Goal: Communication & Community: Participate in discussion

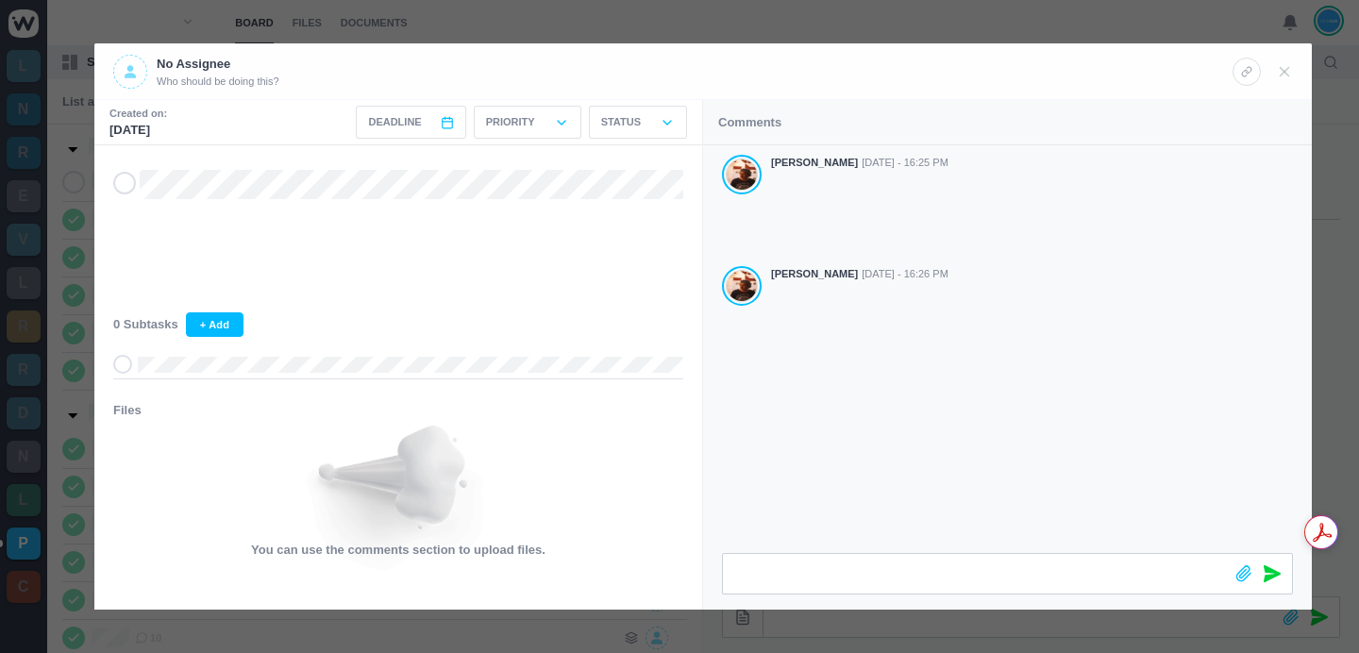
scroll to position [526, 0]
click at [954, 25] on div at bounding box center [679, 326] width 1359 height 653
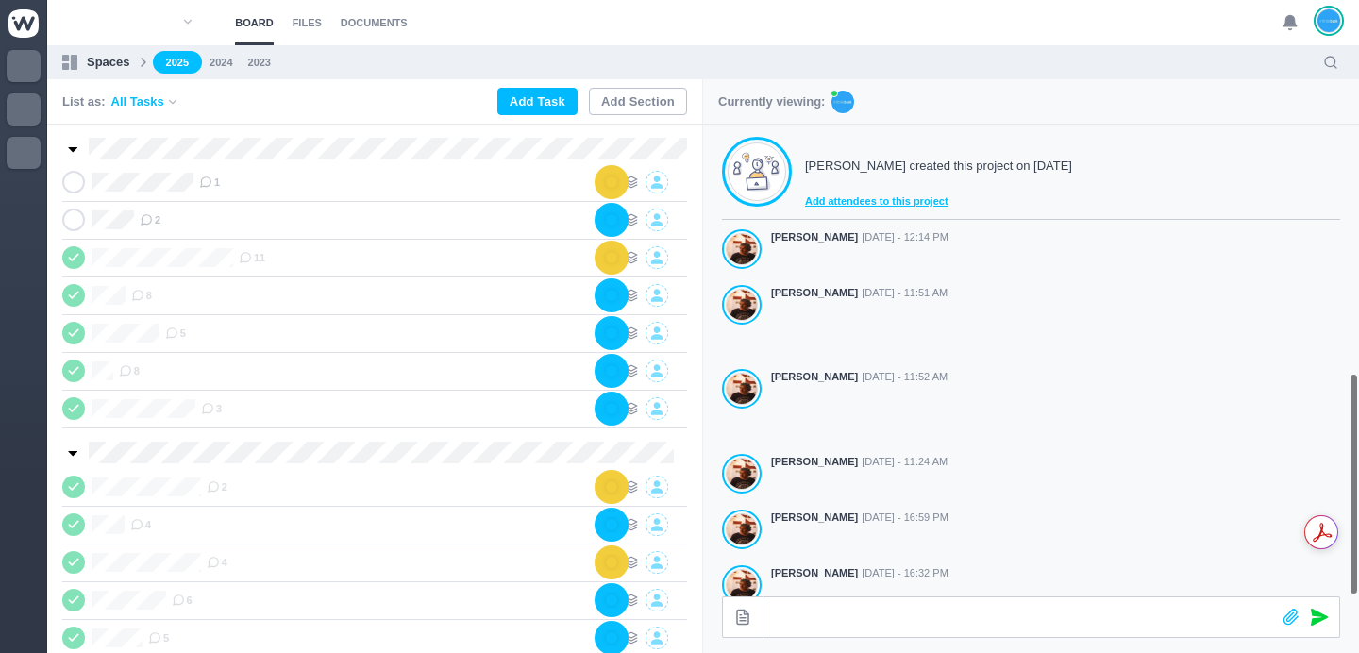
scroll to position [526, 0]
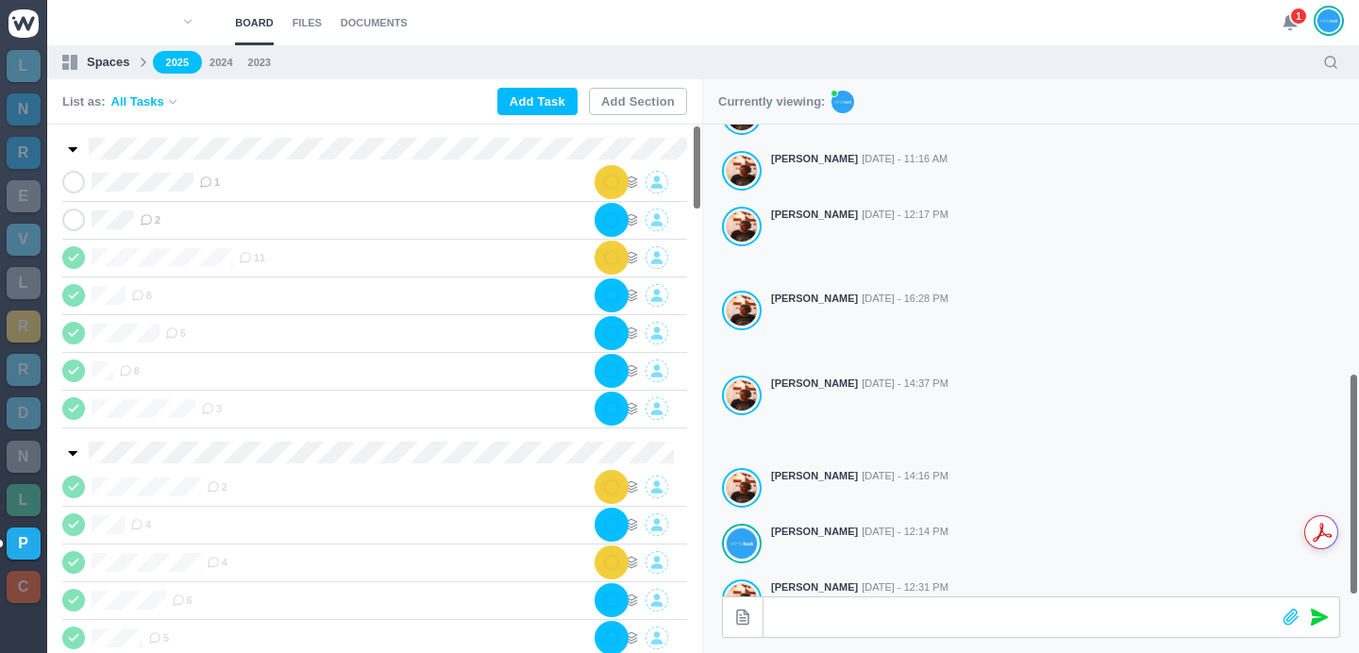
click at [1290, 23] on use at bounding box center [1290, 23] width 13 height 14
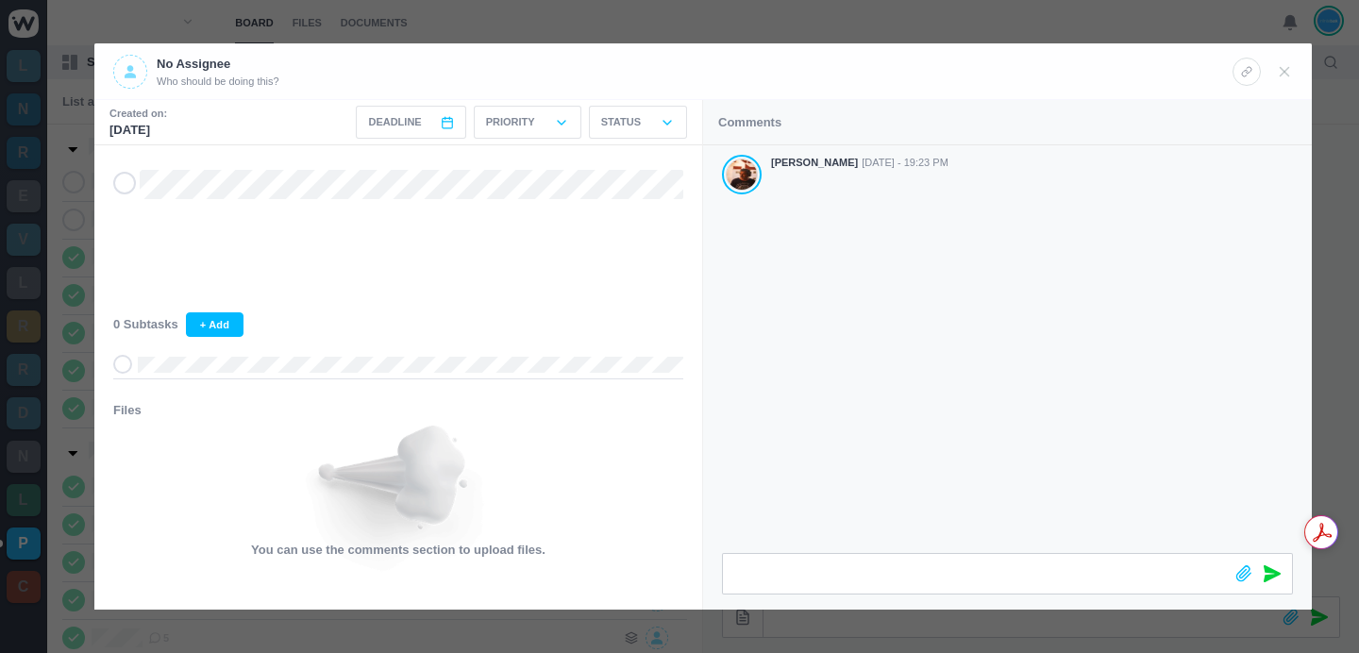
click at [848, 123] on div "Comments" at bounding box center [1007, 122] width 609 height 45
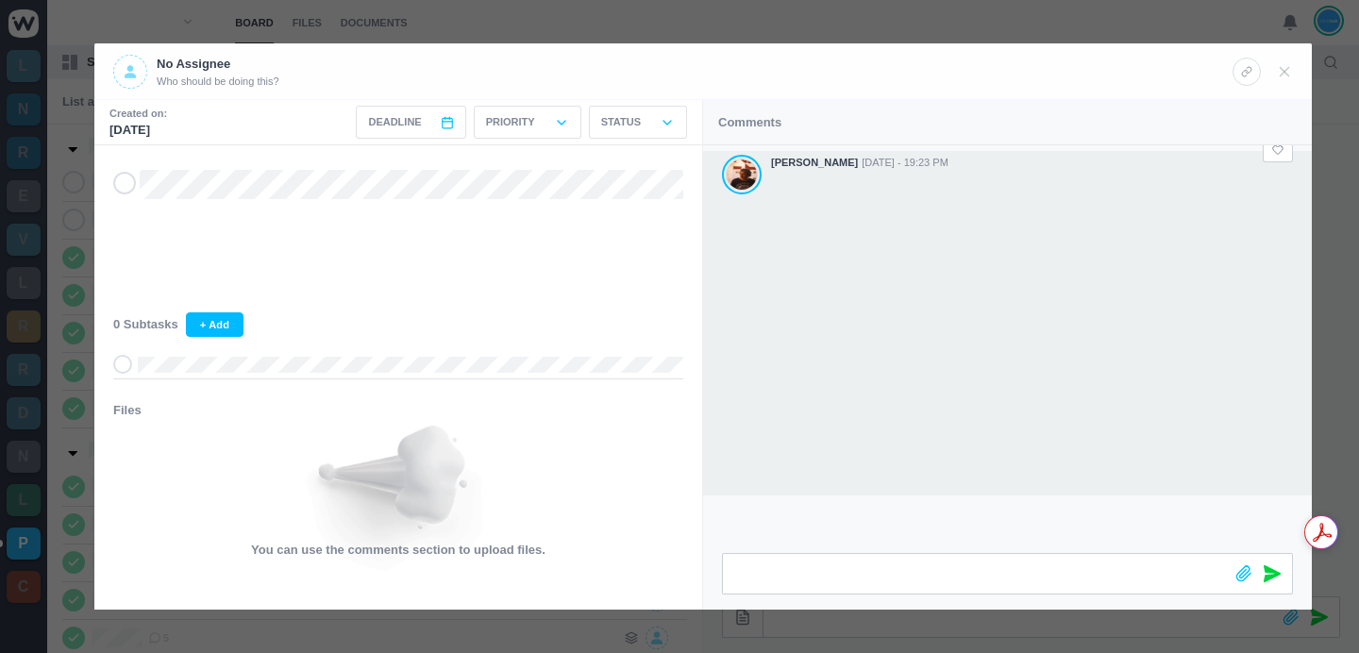
click at [768, 260] on div "[PERSON_NAME] [DATE] - 19:23 PM" at bounding box center [1007, 323] width 609 height 345
click at [770, 260] on div "[PERSON_NAME] [DATE] - 19:23 PM" at bounding box center [1007, 323] width 609 height 345
click at [770, 257] on div "[PERSON_NAME] [DATE] - 19:23 PM" at bounding box center [1007, 323] width 609 height 345
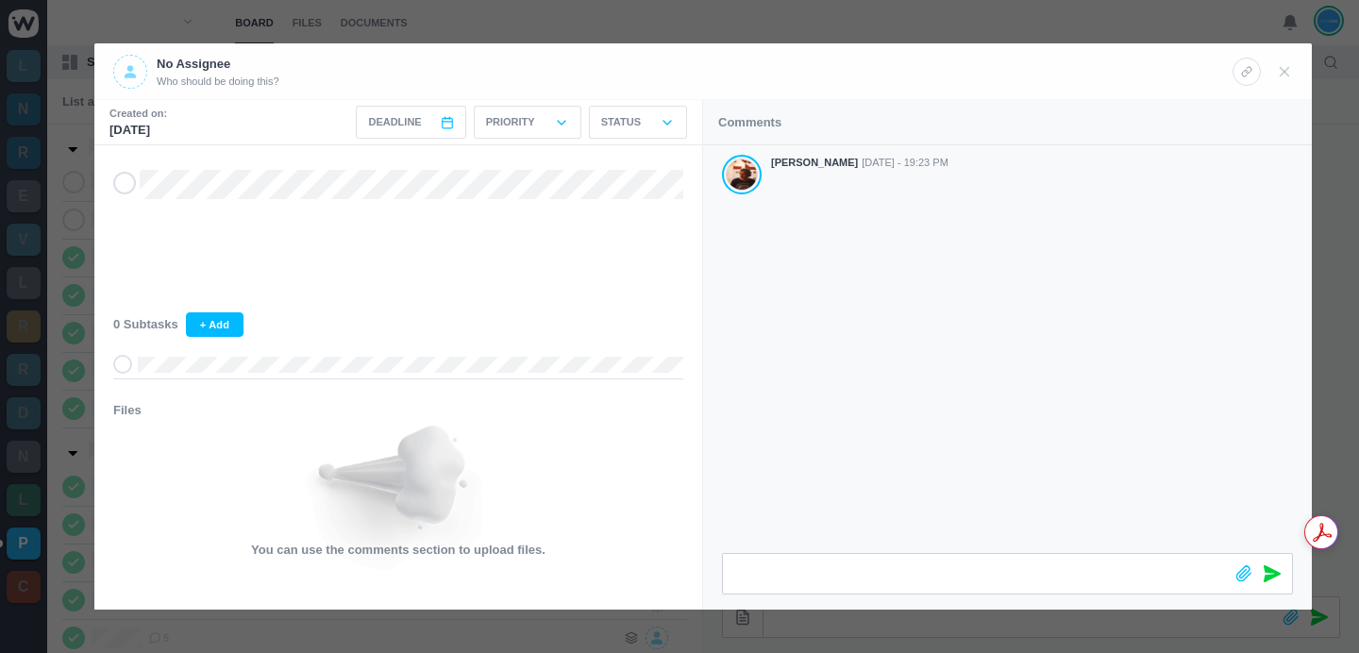
click at [889, 103] on div "Comments" at bounding box center [1007, 122] width 609 height 45
